Goal: Complete application form

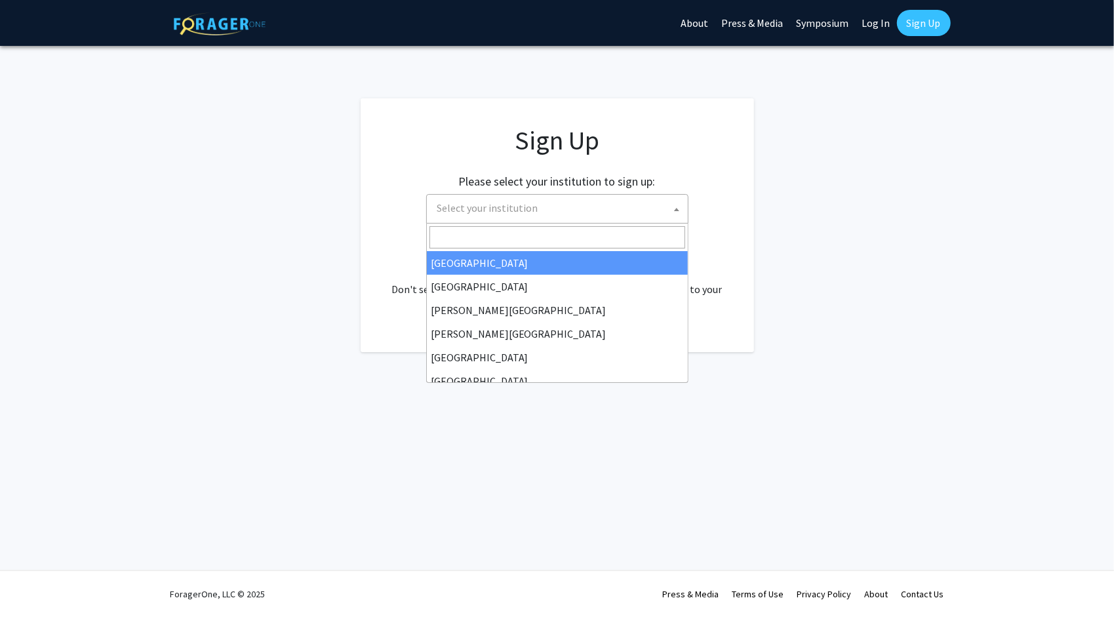
click at [626, 216] on span "Select your institution" at bounding box center [560, 208] width 256 height 27
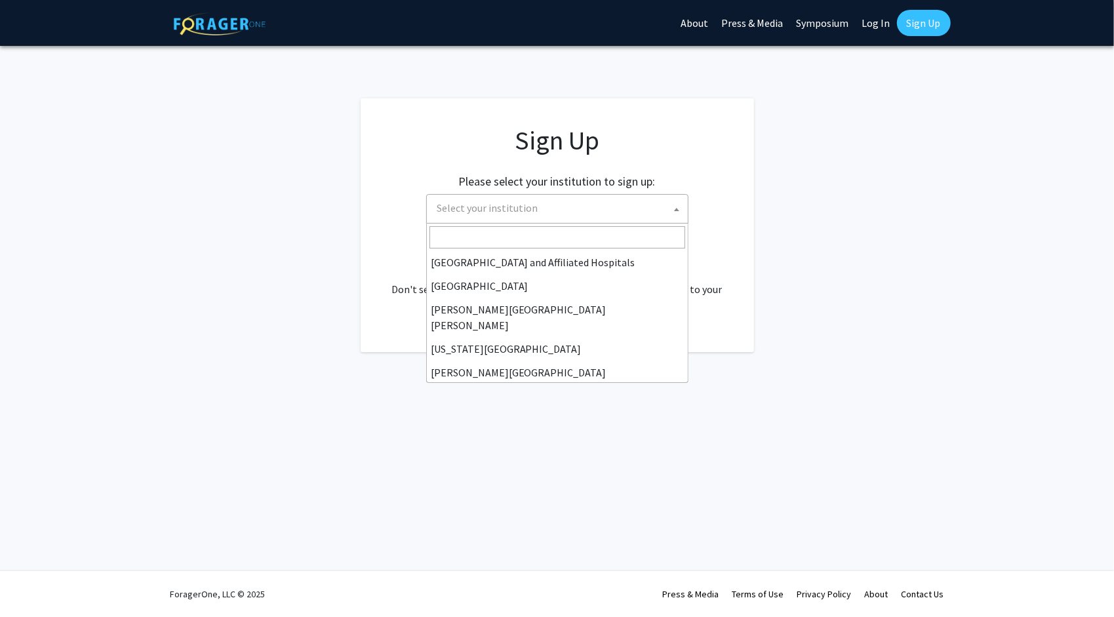
scroll to position [218, 0]
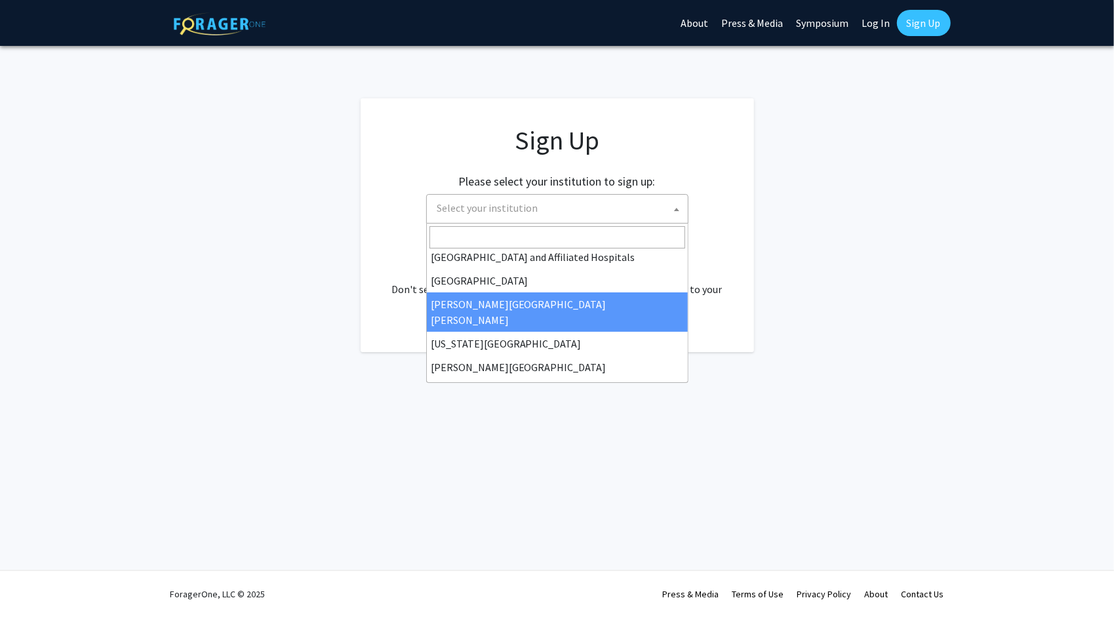
select select "1"
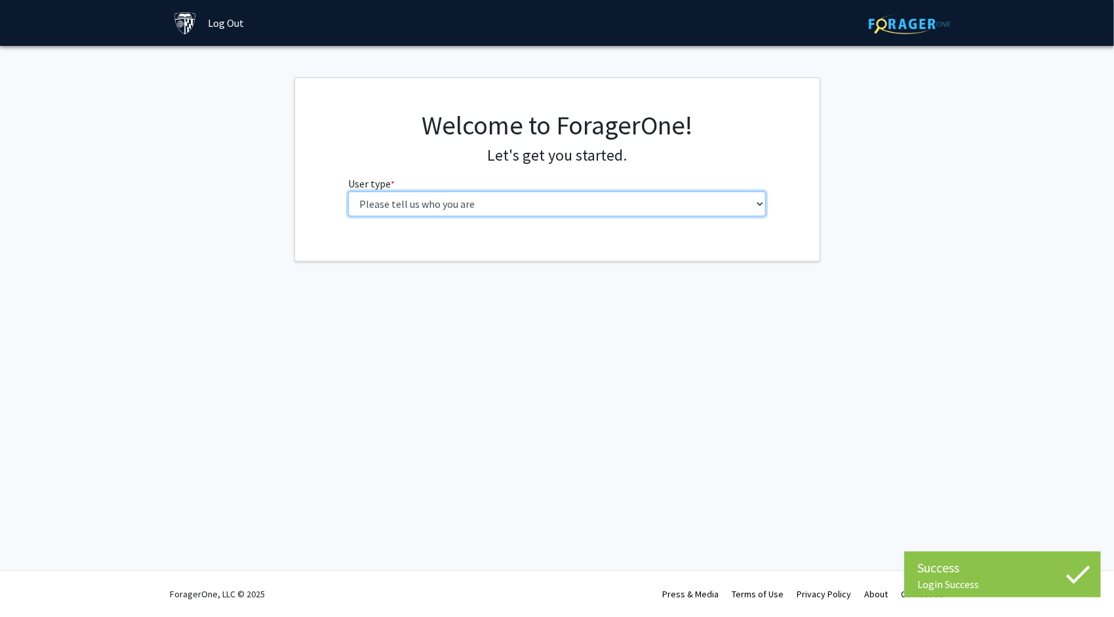
click at [520, 210] on select "Please tell us who you are Undergraduate Student Master's Student Doctoral Cand…" at bounding box center [557, 203] width 418 height 25
select select "2: masters"
click at [348, 191] on select "Please tell us who you are Undergraduate Student Master's Student Doctoral Cand…" at bounding box center [557, 203] width 418 height 25
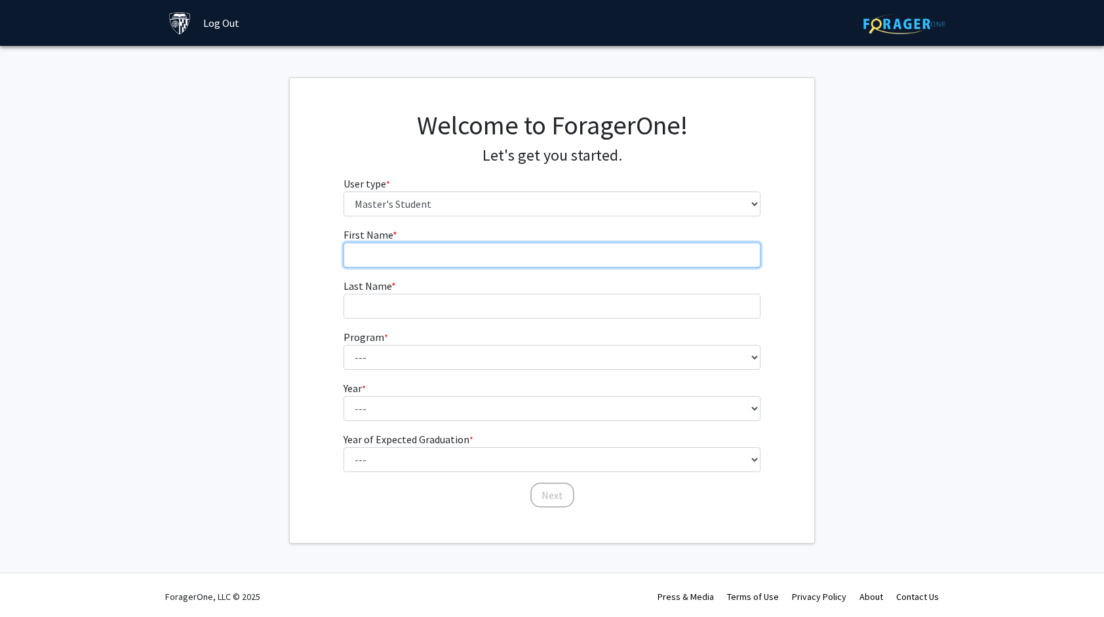
drag, startPoint x: 515, startPoint y: 218, endPoint x: 494, endPoint y: 253, distance: 41.5
click at [494, 253] on input "First Name * required" at bounding box center [553, 255] width 418 height 25
click at [87, 220] on fg-get-started "Welcome to ForagerOne! Let's get you started. User type * required Please tell …" at bounding box center [552, 310] width 1104 height 466
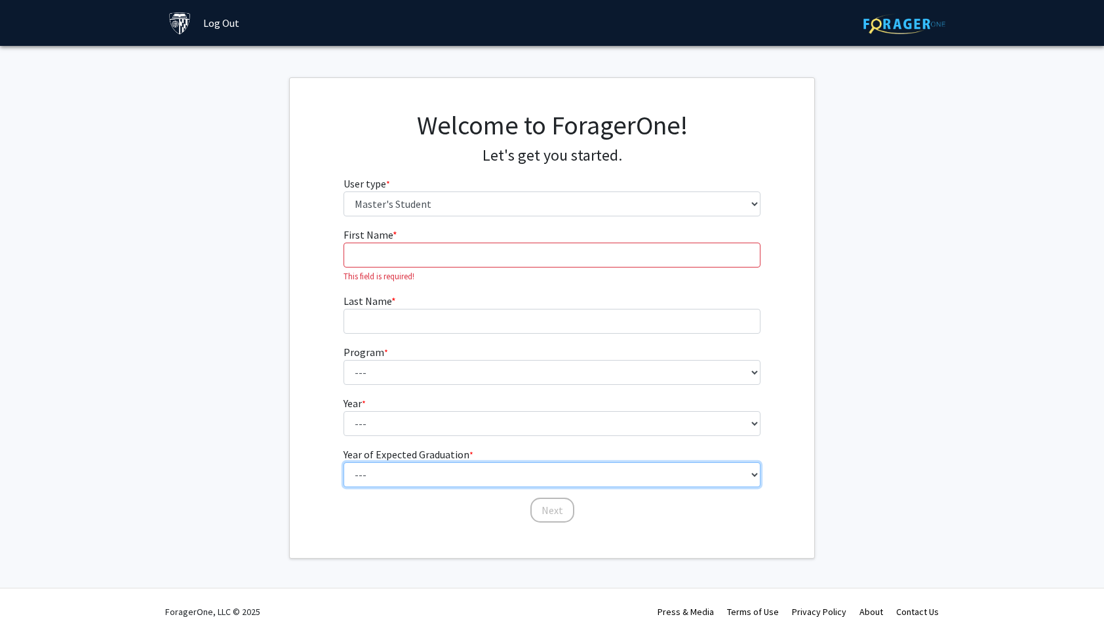
click at [376, 483] on select "--- 2025 2026 2027 2028 2029 2030 2031 2032 2033 2034" at bounding box center [553, 474] width 418 height 25
click at [344, 462] on select "--- 2025 2026 2027 2028 2029 2030 2031 2032 2033 2034" at bounding box center [553, 474] width 418 height 25
click at [384, 475] on select "--- 2025 2026 2027 2028 2029 2030 2031 2032 2033 2034" at bounding box center [553, 474] width 418 height 25
select select "2: 2026"
click at [344, 462] on select "--- 2025 2026 2027 2028 2029 2030 2031 2032 2033 2034" at bounding box center [553, 474] width 418 height 25
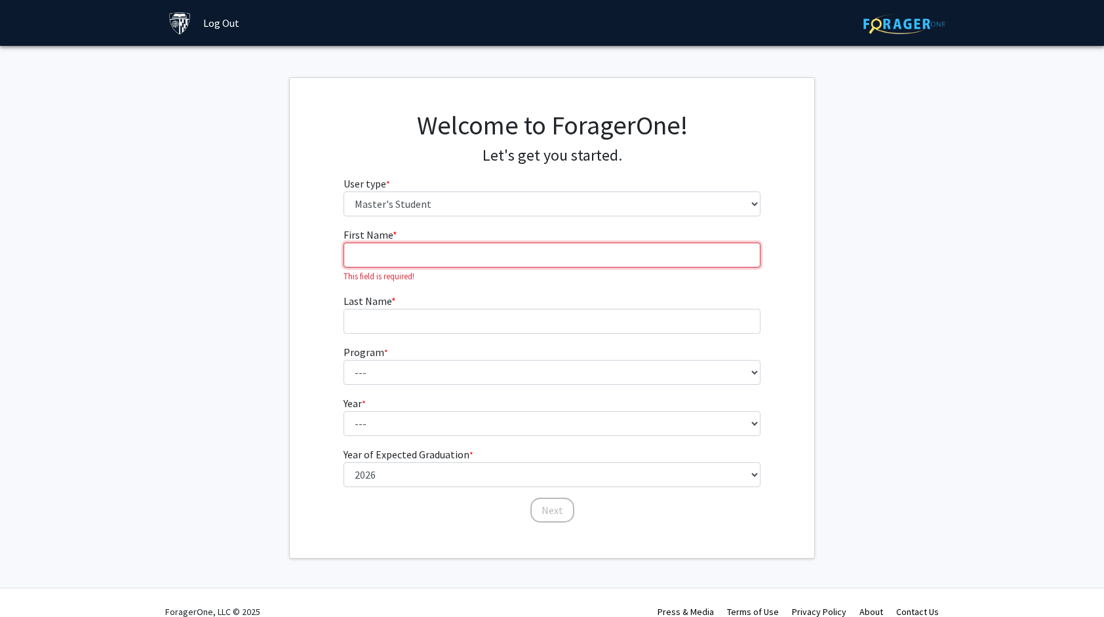
click at [391, 258] on input "First Name * required" at bounding box center [553, 255] width 418 height 25
type input "Bingying"
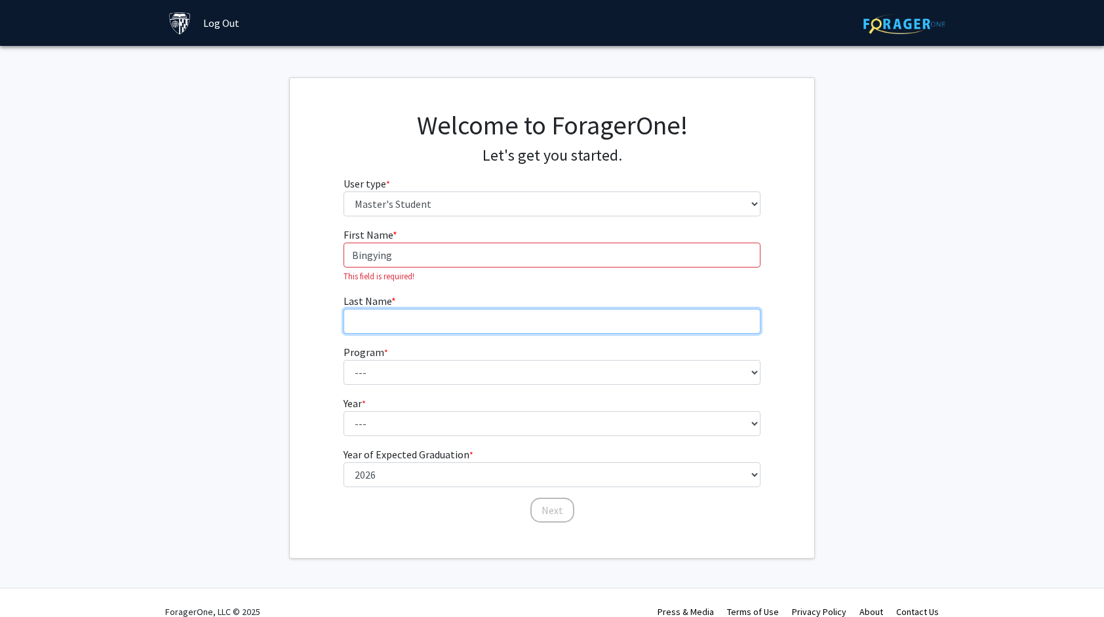
type input "Xue"
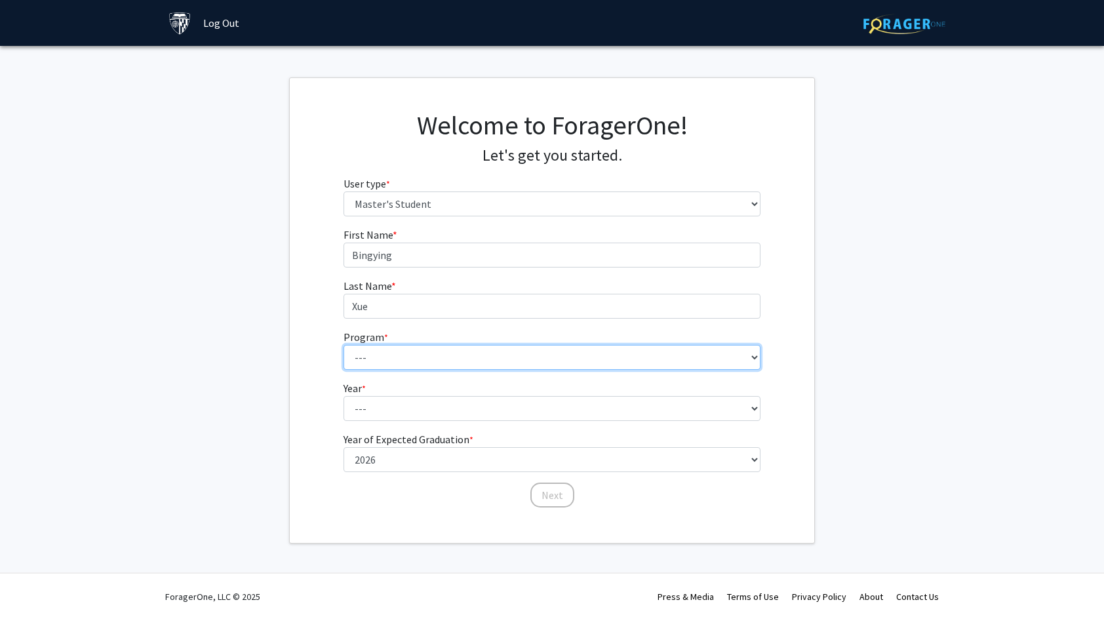
click at [412, 346] on select "--- Anatomy Education Applied and Computational Mathematics Applied Biomedical …" at bounding box center [553, 357] width 418 height 25
select select "63: 51"
click at [344, 345] on select "--- Anatomy Education Applied and Computational Mathematics Applied Biomedical …" at bounding box center [553, 357] width 418 height 25
click at [264, 369] on fg-get-started "Welcome to ForagerOne! Let's get you started. User type * required Please tell …" at bounding box center [552, 310] width 1104 height 466
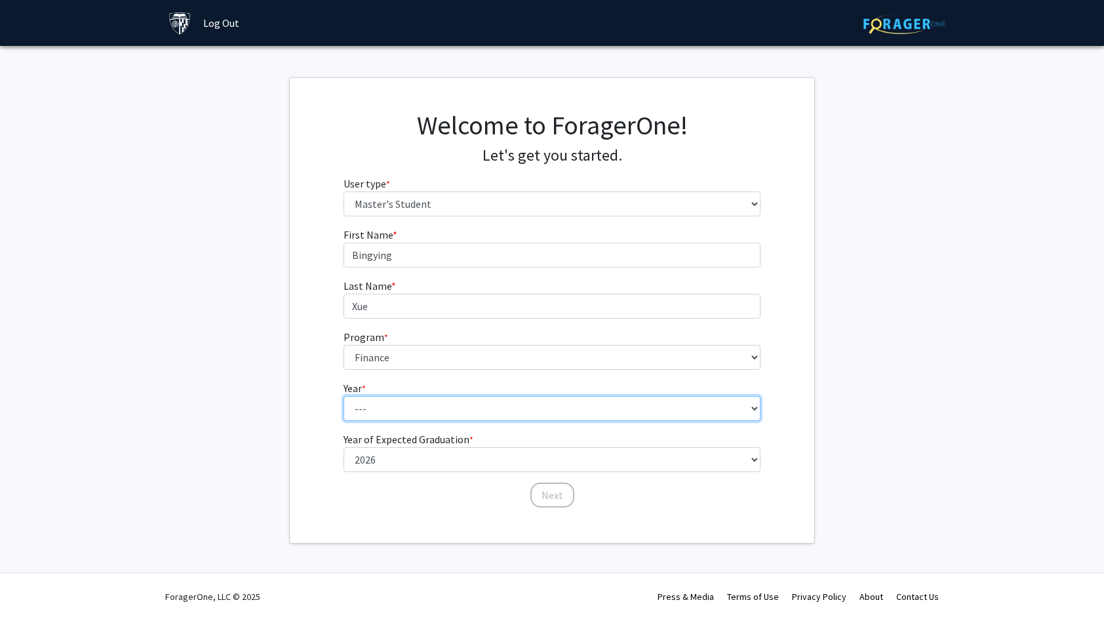
click at [412, 410] on select "--- First Year Second Year" at bounding box center [553, 408] width 418 height 25
select select "1: first_year"
click at [344, 396] on select "--- First Year Second Year" at bounding box center [553, 408] width 418 height 25
click at [567, 501] on button "Next" at bounding box center [552, 495] width 44 height 25
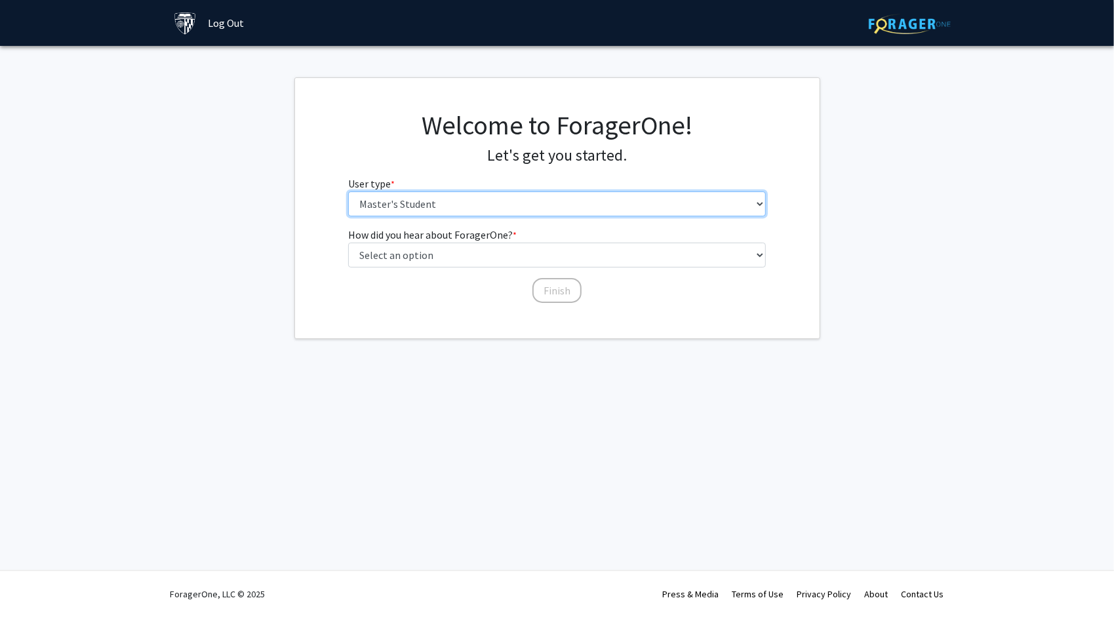
click at [481, 203] on select "Please tell us who you are Undergraduate Student Master's Student Doctoral Cand…" at bounding box center [557, 203] width 418 height 25
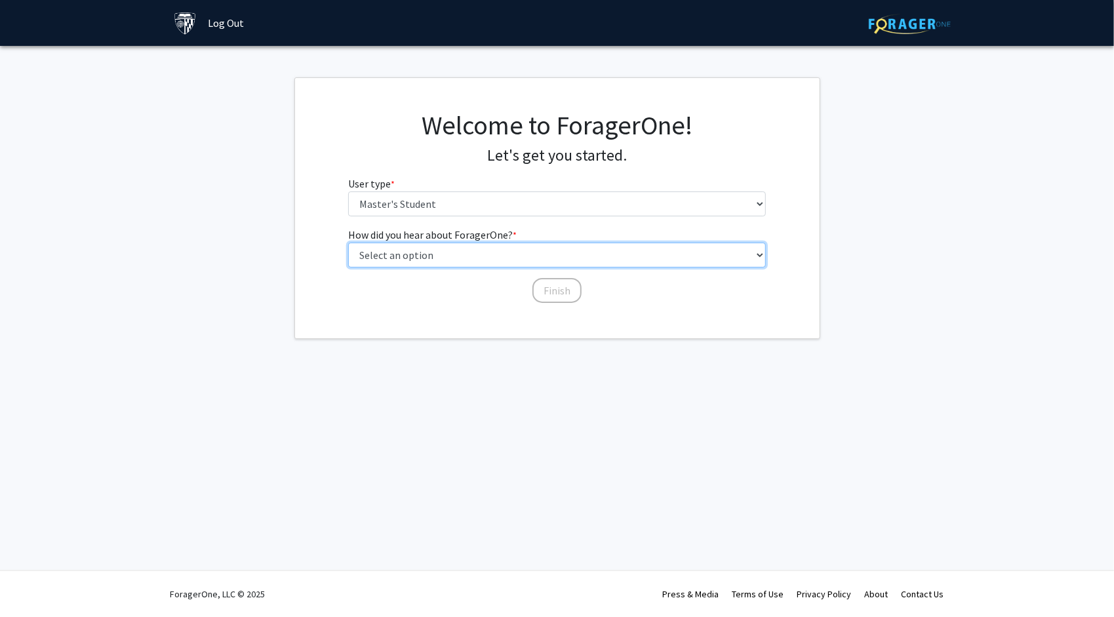
click at [442, 252] on select "Select an option Peer/student recommendation Faculty/staff recommendation Unive…" at bounding box center [557, 255] width 418 height 25
select select "3: university_website"
click at [348, 243] on select "Select an option Peer/student recommendation Faculty/staff recommendation Unive…" at bounding box center [557, 255] width 418 height 25
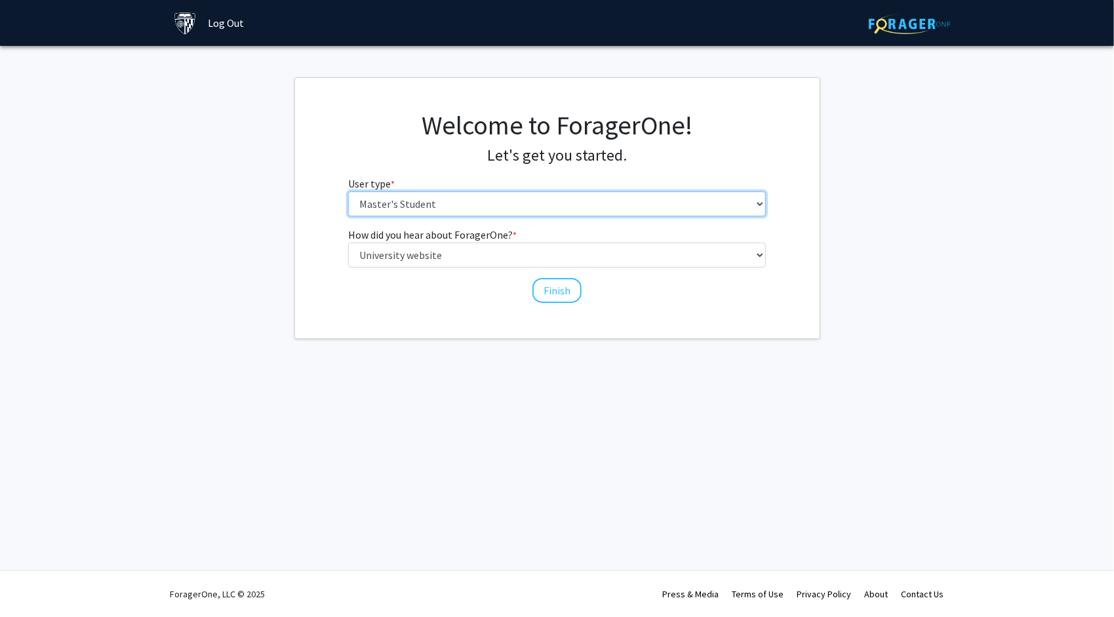
click at [404, 203] on select "Please tell us who you are Undergraduate Student Master's Student Doctoral Cand…" at bounding box center [557, 203] width 418 height 25
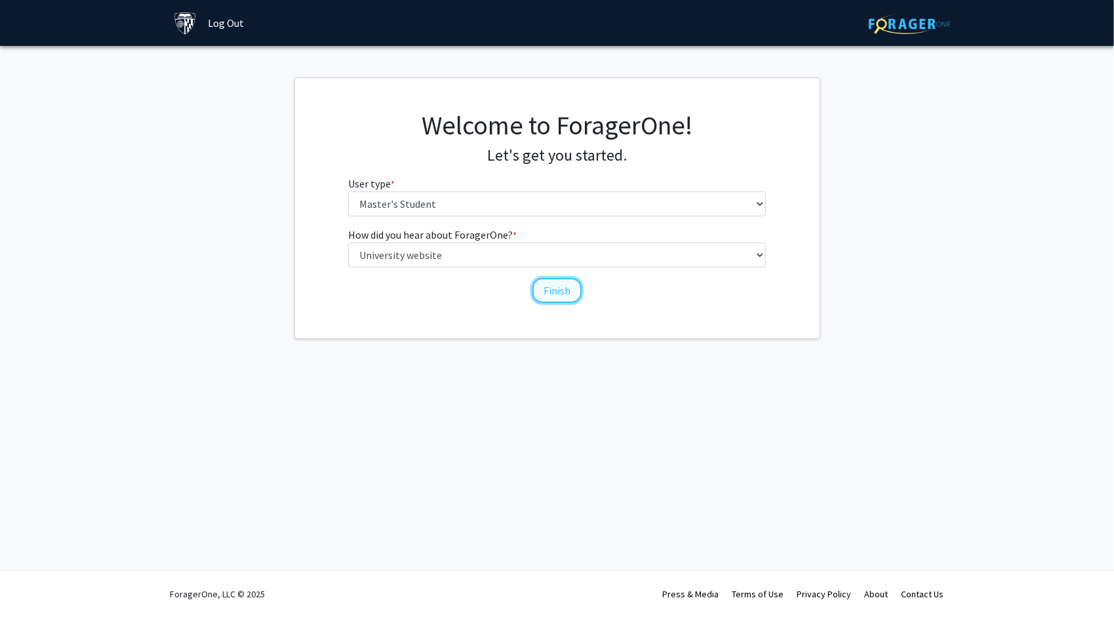
click at [540, 281] on button "Finish" at bounding box center [556, 290] width 49 height 25
